Goal: Find specific page/section: Find specific page/section

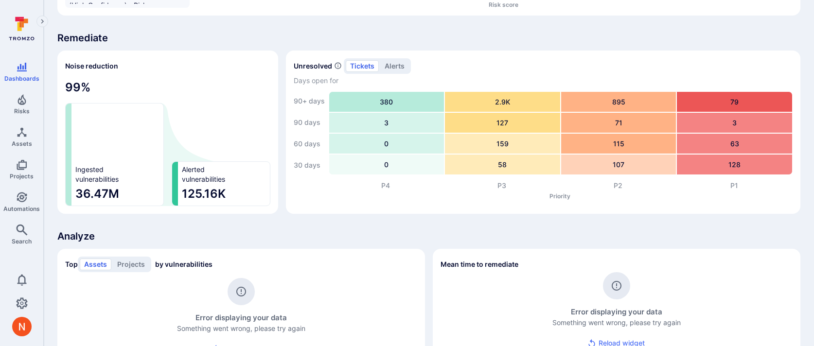
scroll to position [736, 0]
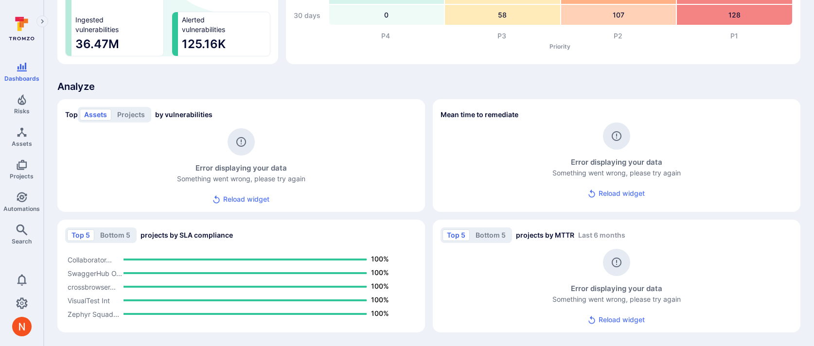
click at [107, 167] on div "Error displaying your data Something went wrong, please try again Reload widget" at bounding box center [241, 171] width 352 height 87
click at [28, 140] on span "Assets" at bounding box center [22, 143] width 20 height 7
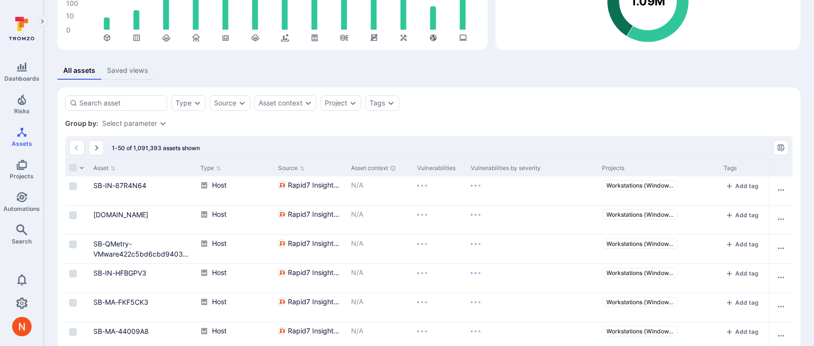
scroll to position [736, 0]
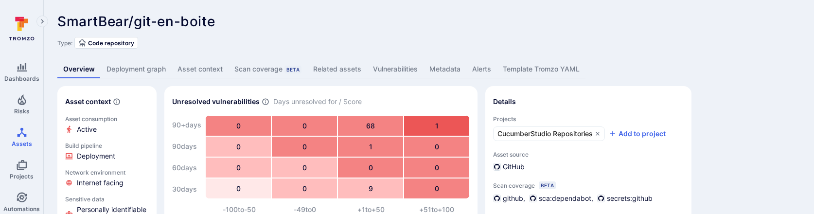
click at [154, 70] on link "Deployment graph" at bounding box center [136, 69] width 71 height 18
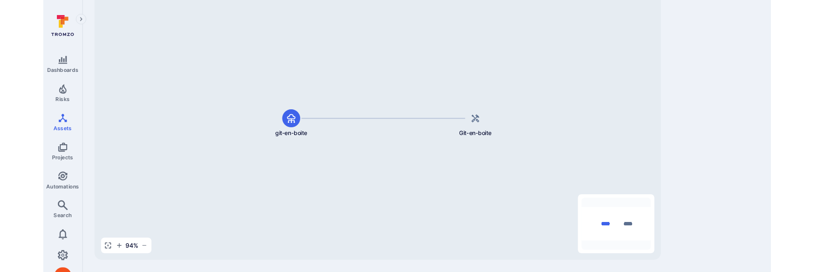
scroll to position [100, 0]
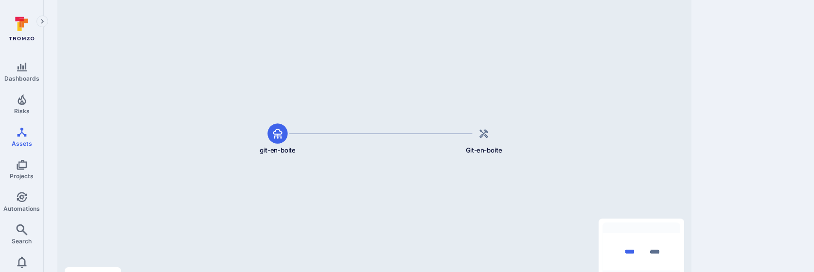
click at [716, 147] on div "SmartBear/git-en-boite ... Show more Type: Code repository Overview Deployment …" at bounding box center [429, 103] width 770 height 406
click at [52, 64] on link "Overview" at bounding box center [112, 63] width 120 height 19
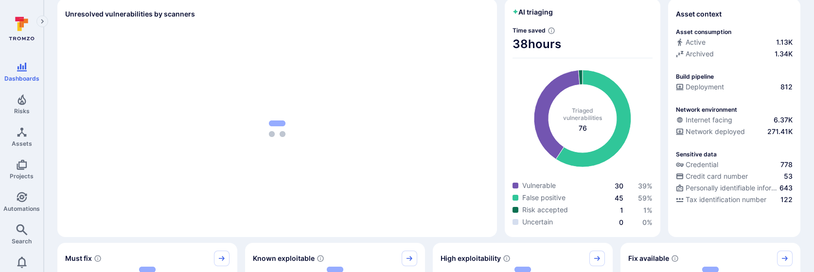
scroll to position [57, 0]
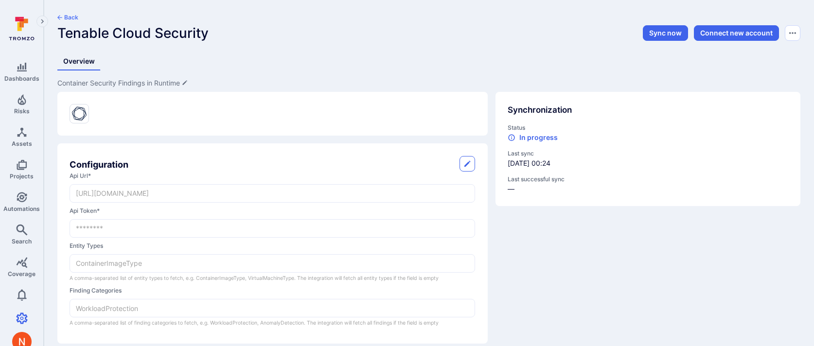
scroll to position [11, 0]
